Goal: Information Seeking & Learning: Understand process/instructions

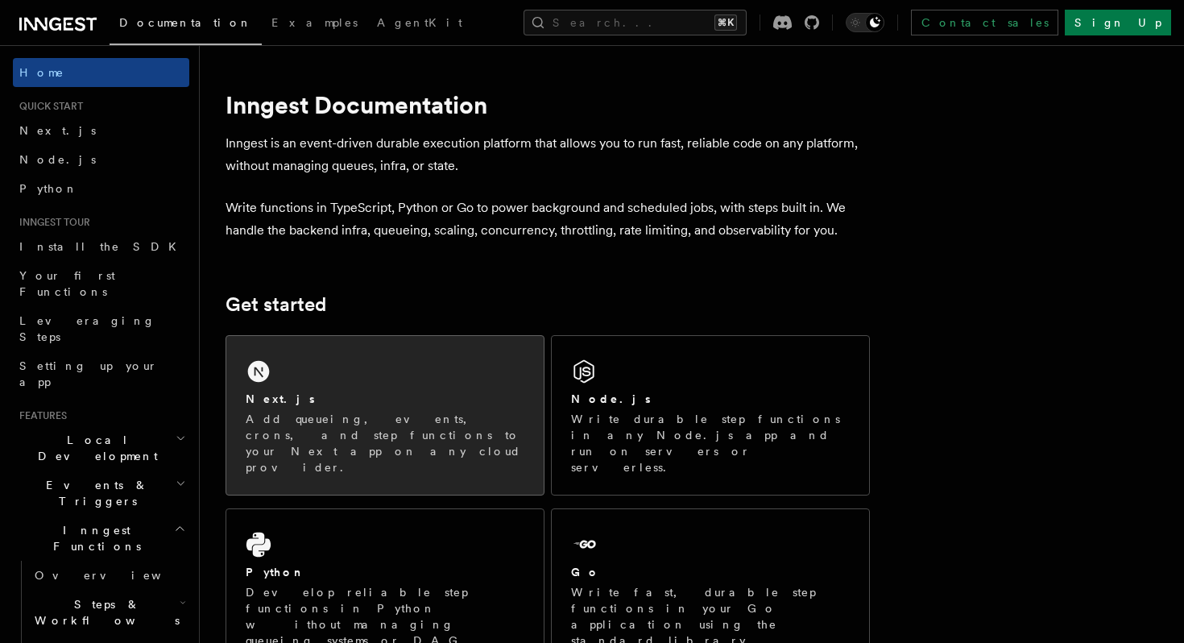
click at [334, 442] on p "Add queueing, events, crons, and step functions to your Next app on any cloud p…" at bounding box center [385, 443] width 279 height 64
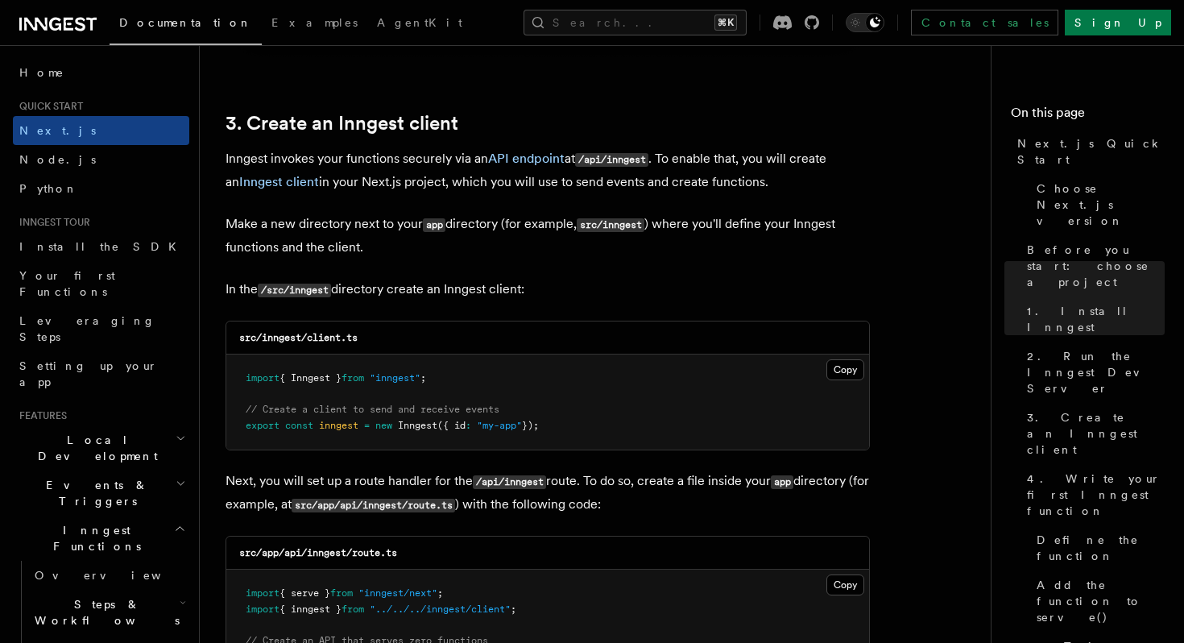
scroll to position [1869, 0]
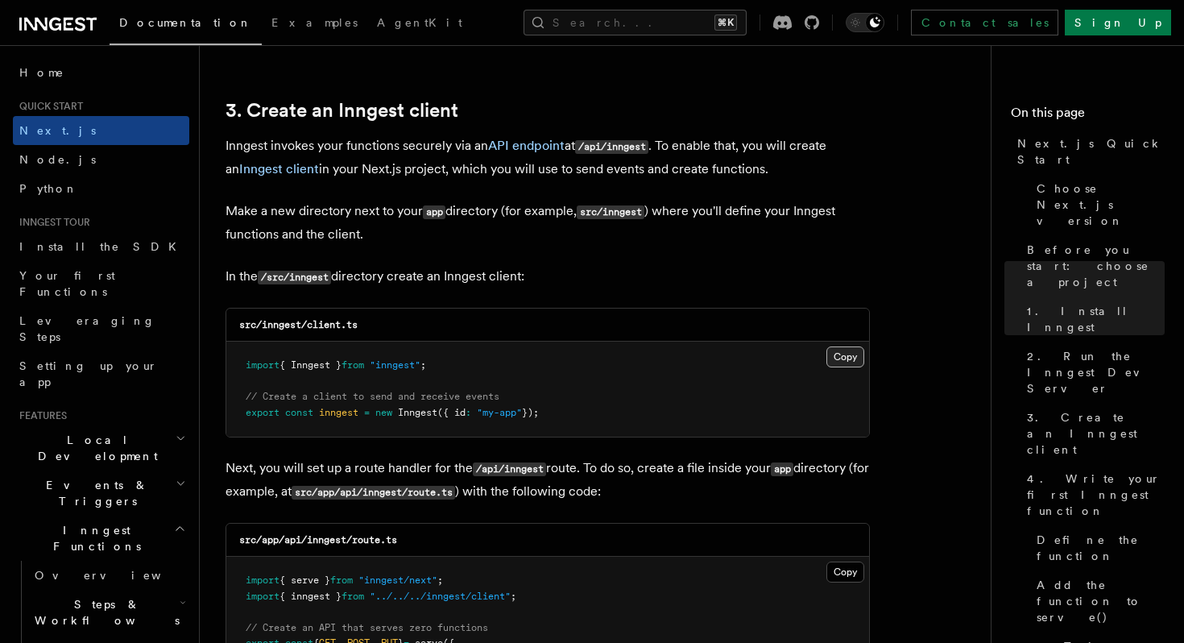
click at [840, 358] on button "Copy Copied" at bounding box center [846, 356] width 38 height 21
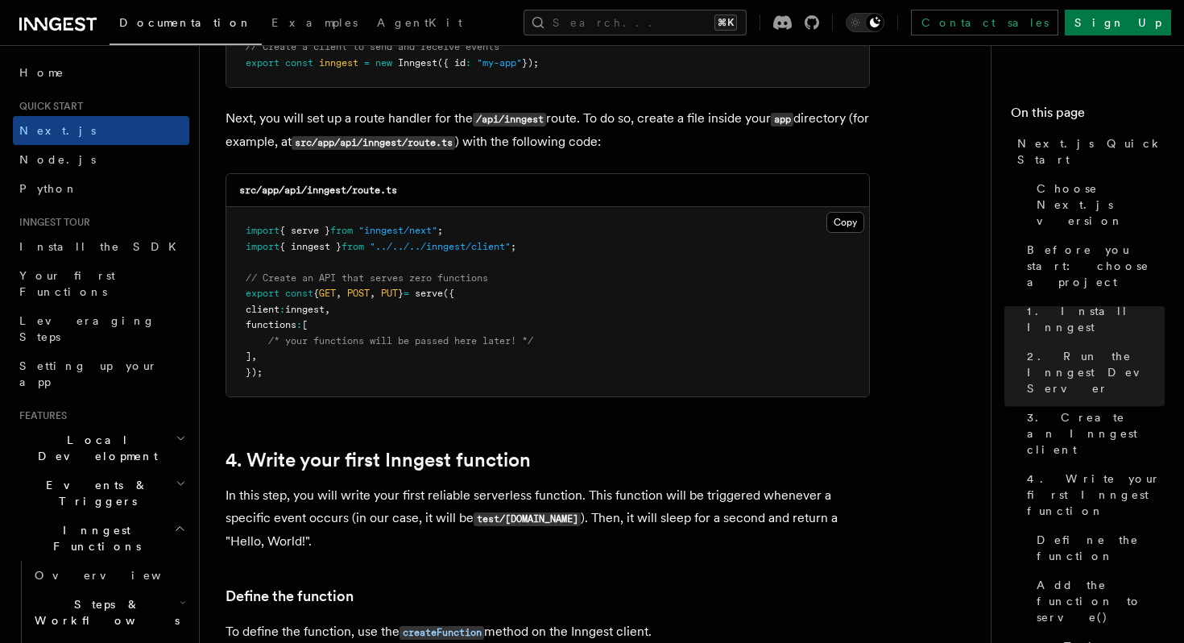
scroll to position [2231, 0]
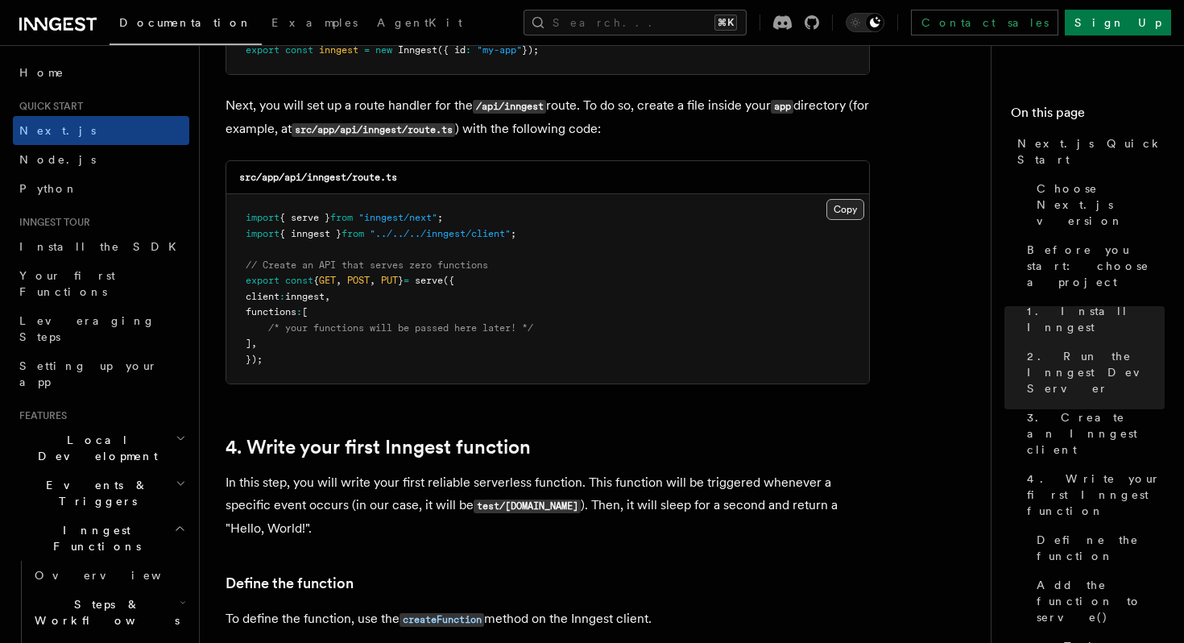
click at [846, 214] on button "Copy Copied" at bounding box center [846, 209] width 38 height 21
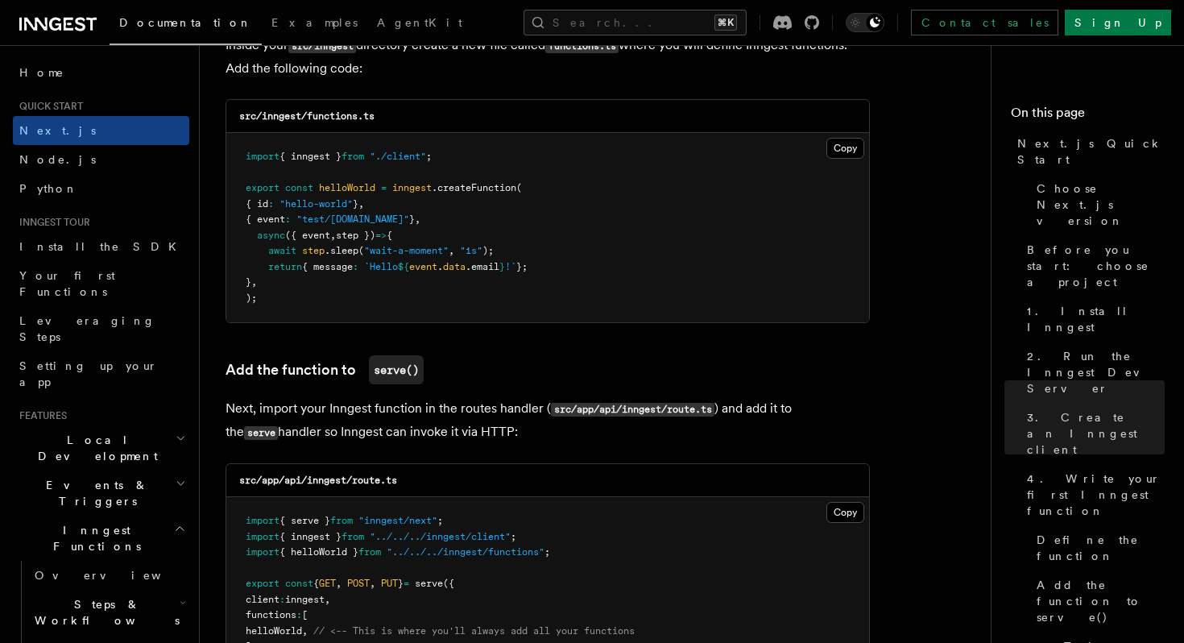
scroll to position [2888, 0]
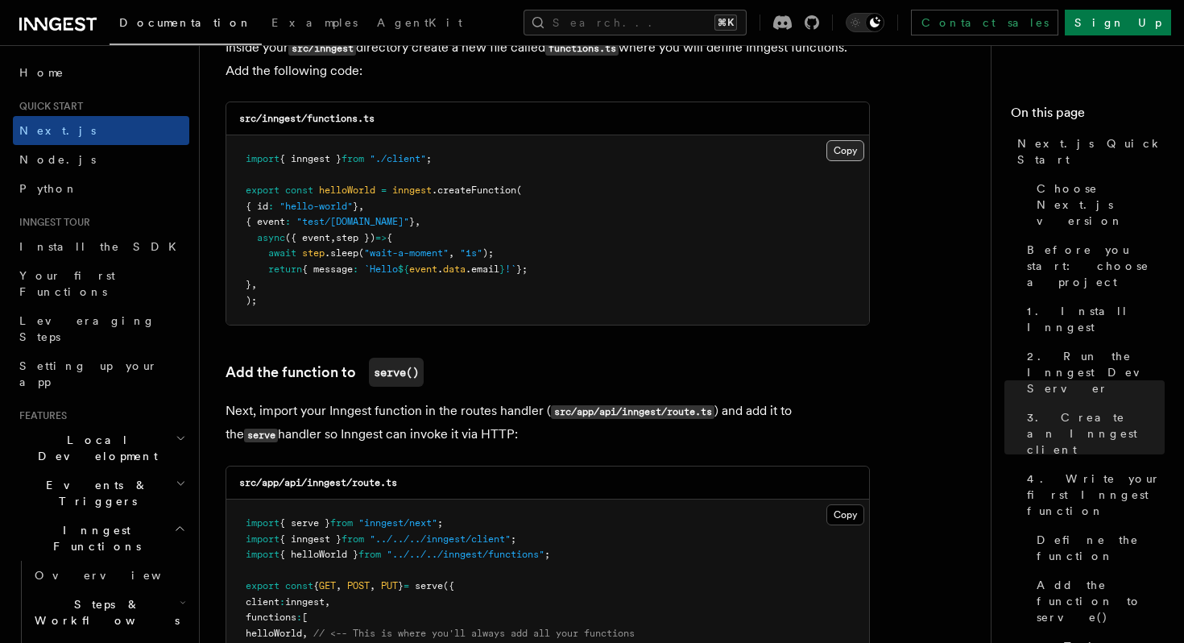
click at [842, 156] on button "Copy Copied" at bounding box center [846, 150] width 38 height 21
